Goal: Task Accomplishment & Management: Manage account settings

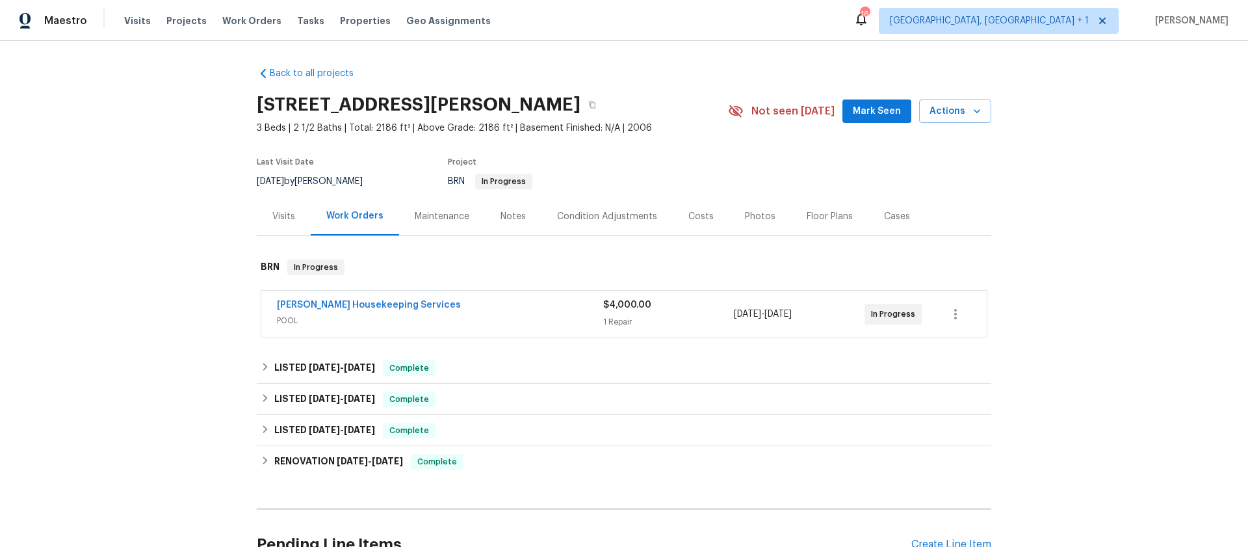
click at [348, 310] on span "[PERSON_NAME] Housekeeping Services" at bounding box center [369, 304] width 184 height 13
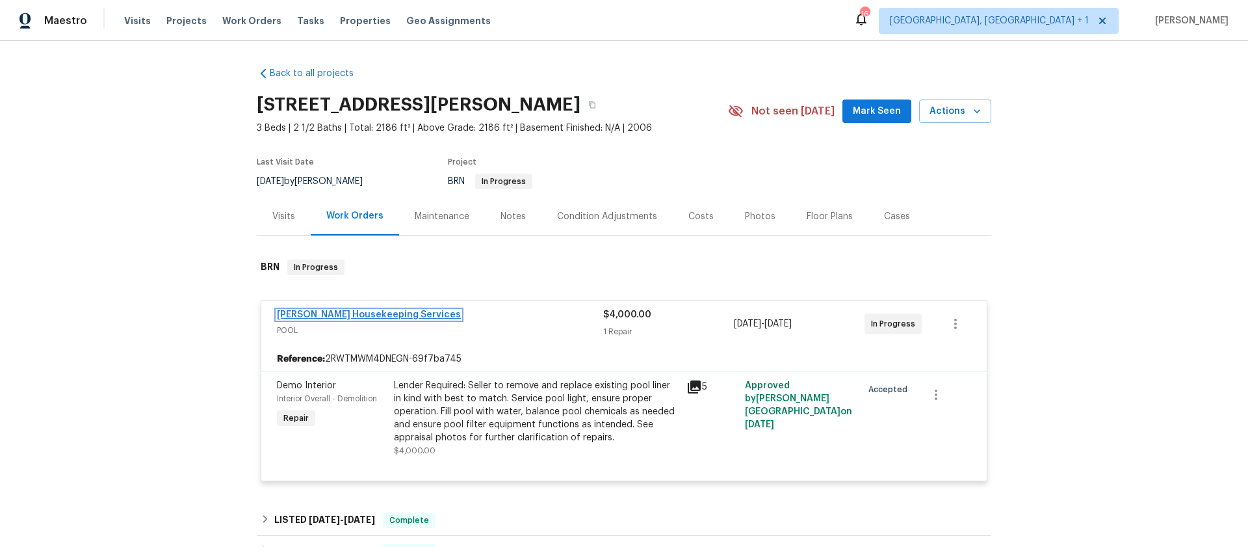
click at [348, 312] on link "Arelis Housekeeping Services" at bounding box center [369, 314] width 184 height 9
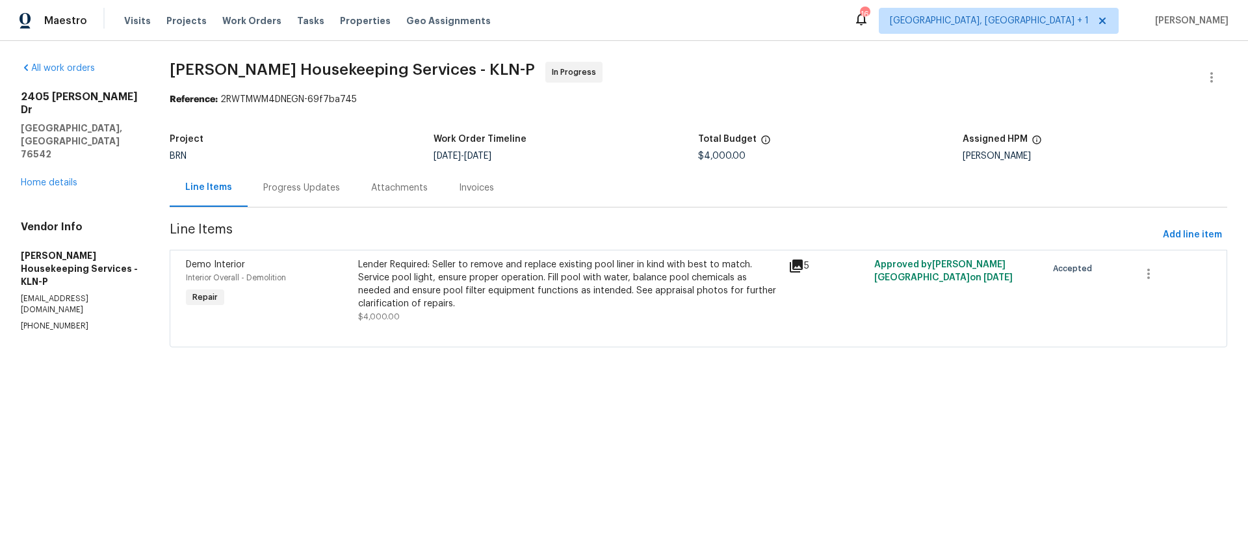
click at [289, 190] on div "Progress Updates" at bounding box center [301, 187] width 77 height 13
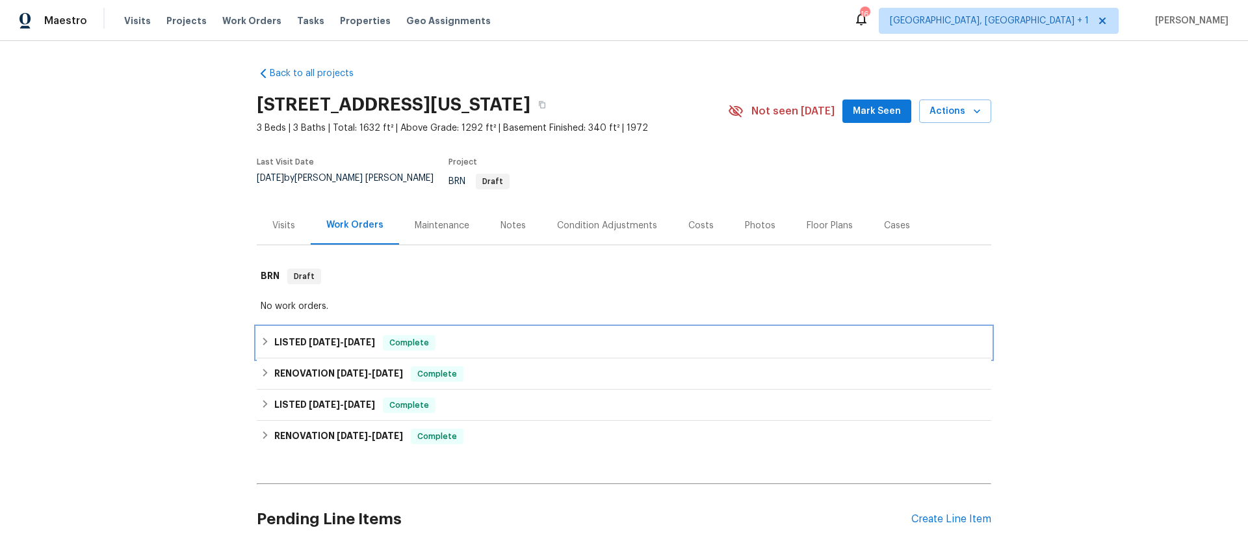
click at [290, 335] on h6 "LISTED [DATE] - [DATE]" at bounding box center [324, 343] width 101 height 16
